Goal: Task Accomplishment & Management: Use online tool/utility

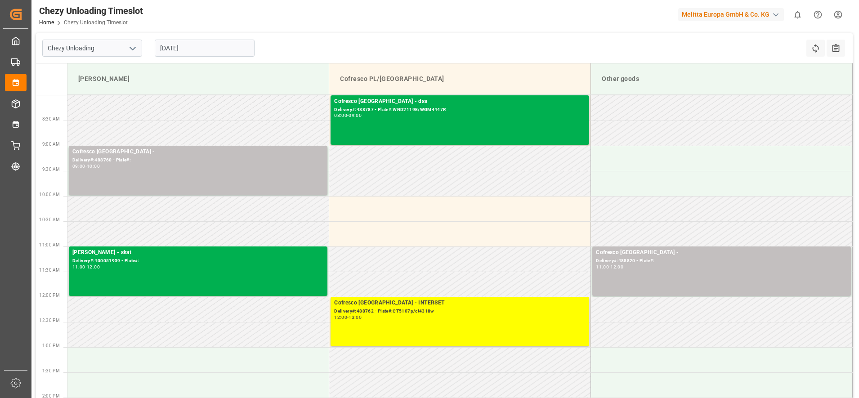
drag, startPoint x: 199, startPoint y: 42, endPoint x: 197, endPoint y: 48, distance: 6.1
click at [199, 42] on input "[DATE]" at bounding box center [205, 48] width 100 height 17
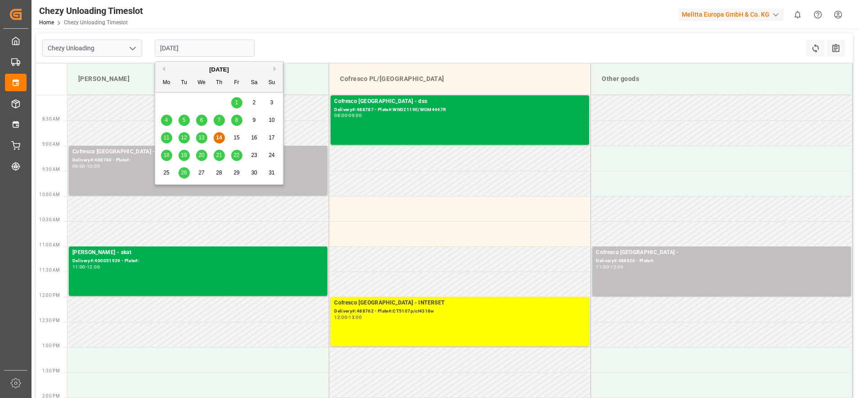
click at [170, 151] on div "18" at bounding box center [166, 155] width 11 height 11
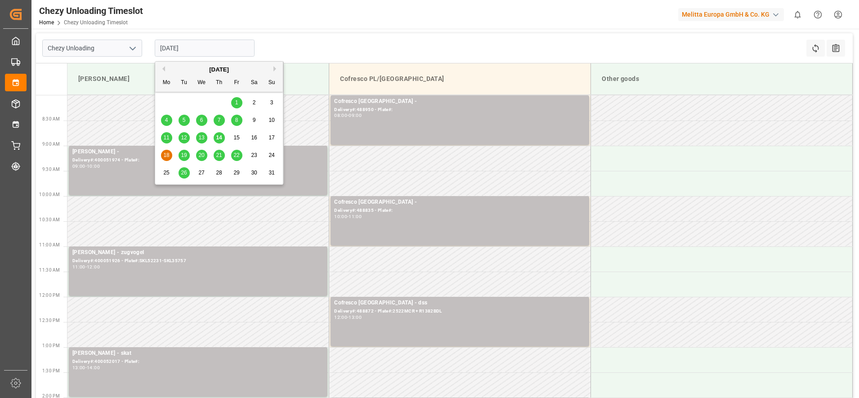
click at [176, 50] on input "[DATE]" at bounding box center [205, 48] width 100 height 17
click at [188, 157] on div "19" at bounding box center [183, 155] width 11 height 11
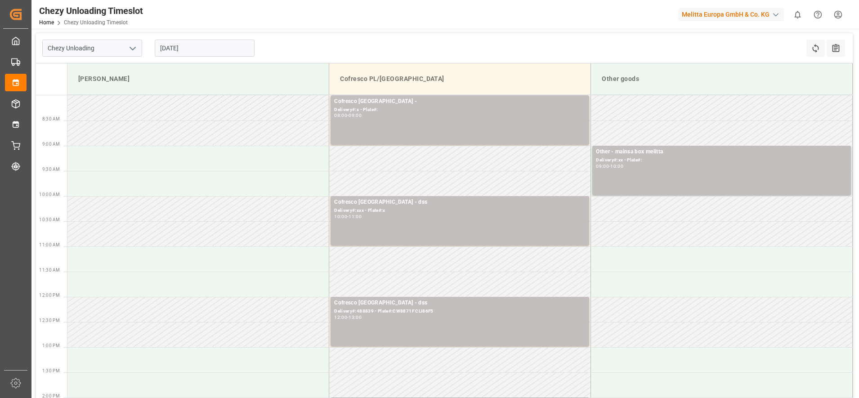
click at [213, 47] on input "[DATE]" at bounding box center [205, 48] width 100 height 17
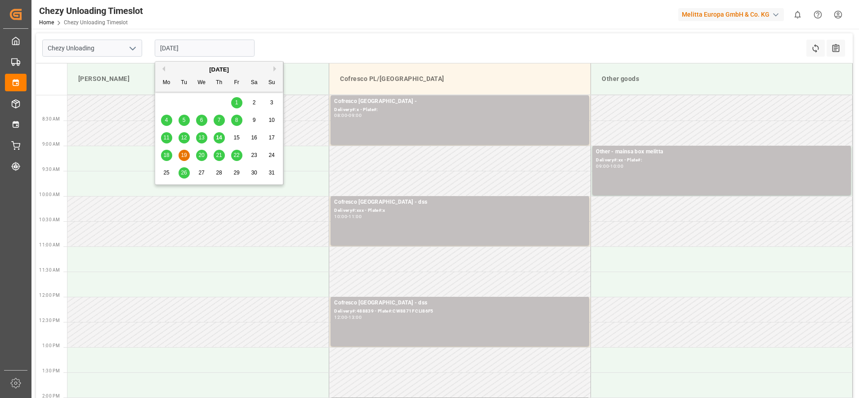
click at [200, 155] on span "20" at bounding box center [201, 155] width 6 height 6
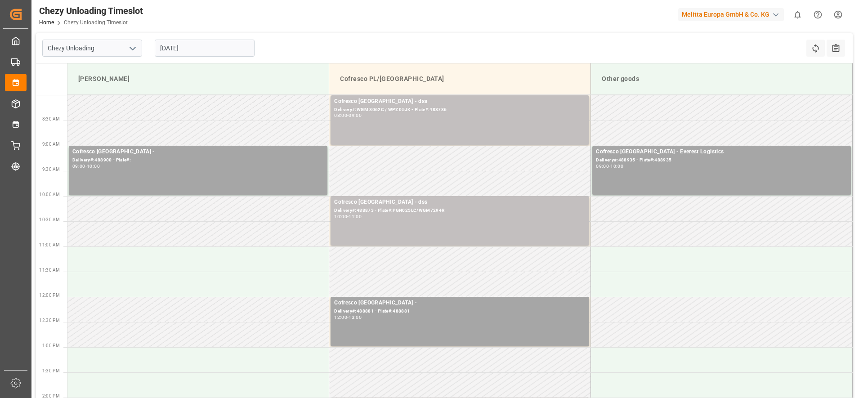
click at [205, 50] on input "[DATE]" at bounding box center [205, 48] width 100 height 17
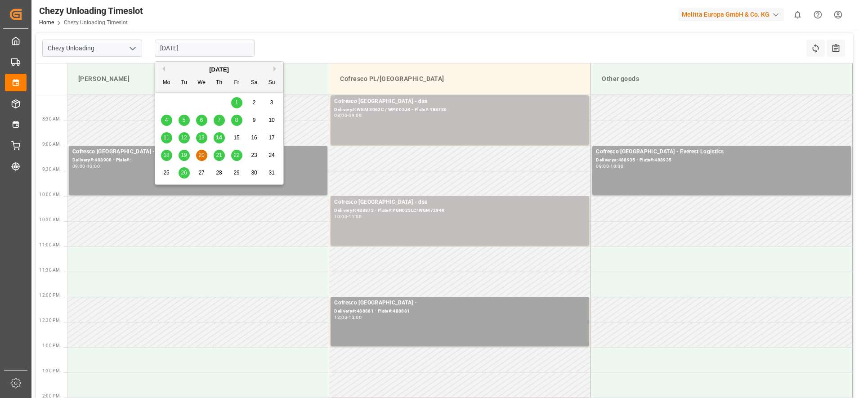
click at [217, 157] on span "21" at bounding box center [219, 155] width 6 height 6
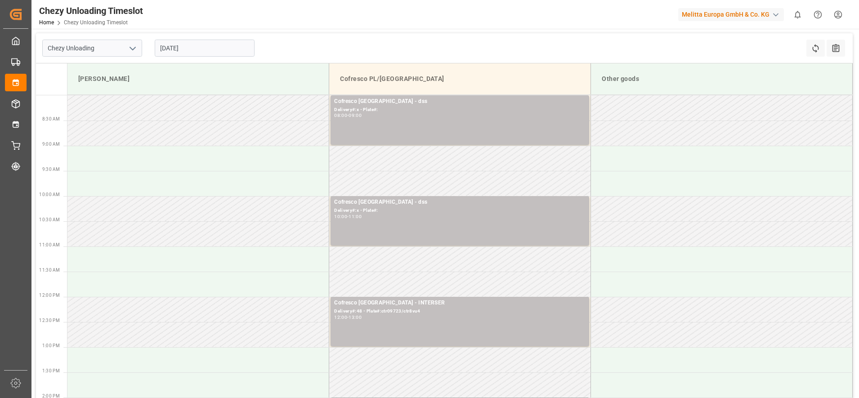
click at [218, 45] on input "[DATE]" at bounding box center [205, 48] width 100 height 17
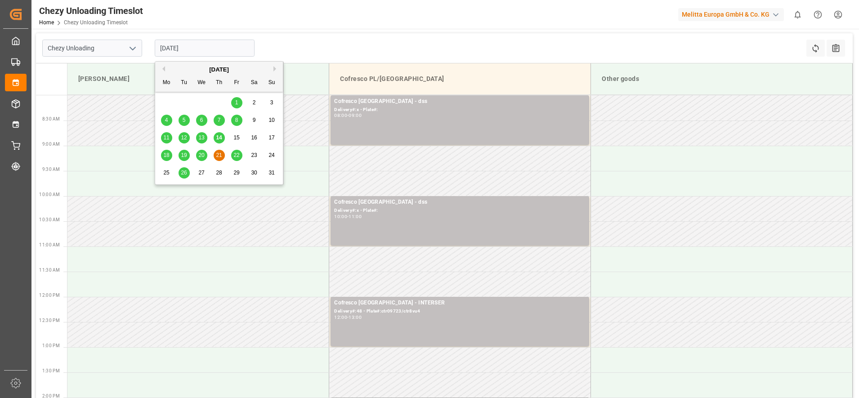
click at [168, 156] on span "18" at bounding box center [166, 155] width 6 height 6
type input "[DATE]"
